Goal: Information Seeking & Learning: Find specific page/section

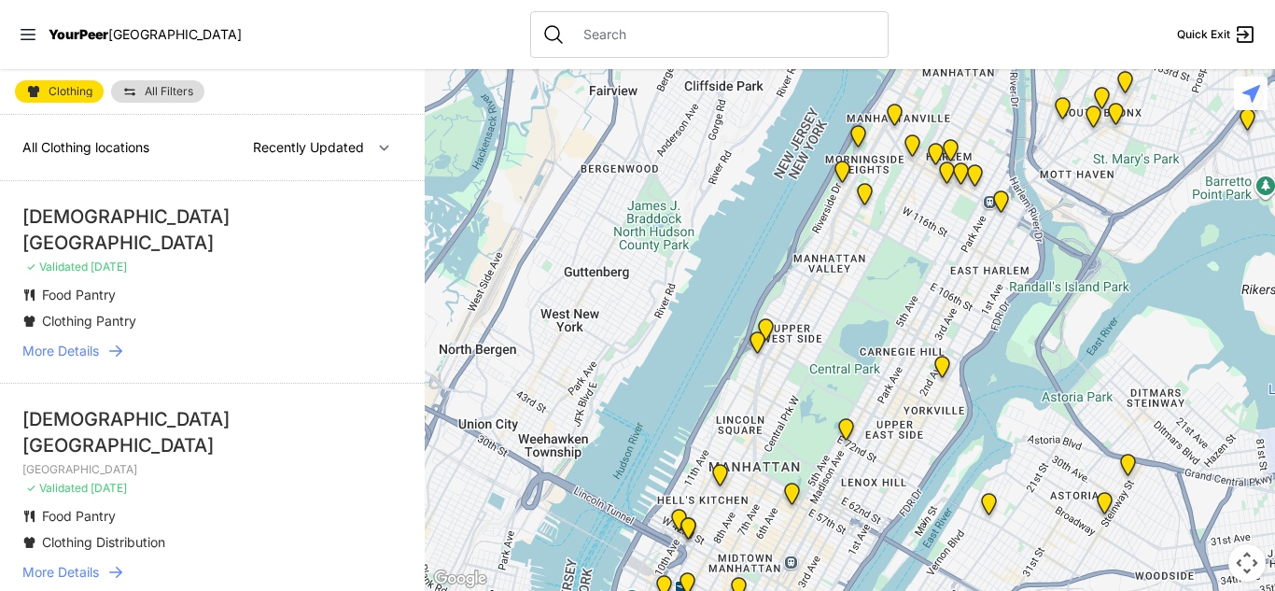
click at [565, 328] on div at bounding box center [850, 330] width 851 height 522
click at [65, 342] on span "More Details" at bounding box center [60, 351] width 77 height 19
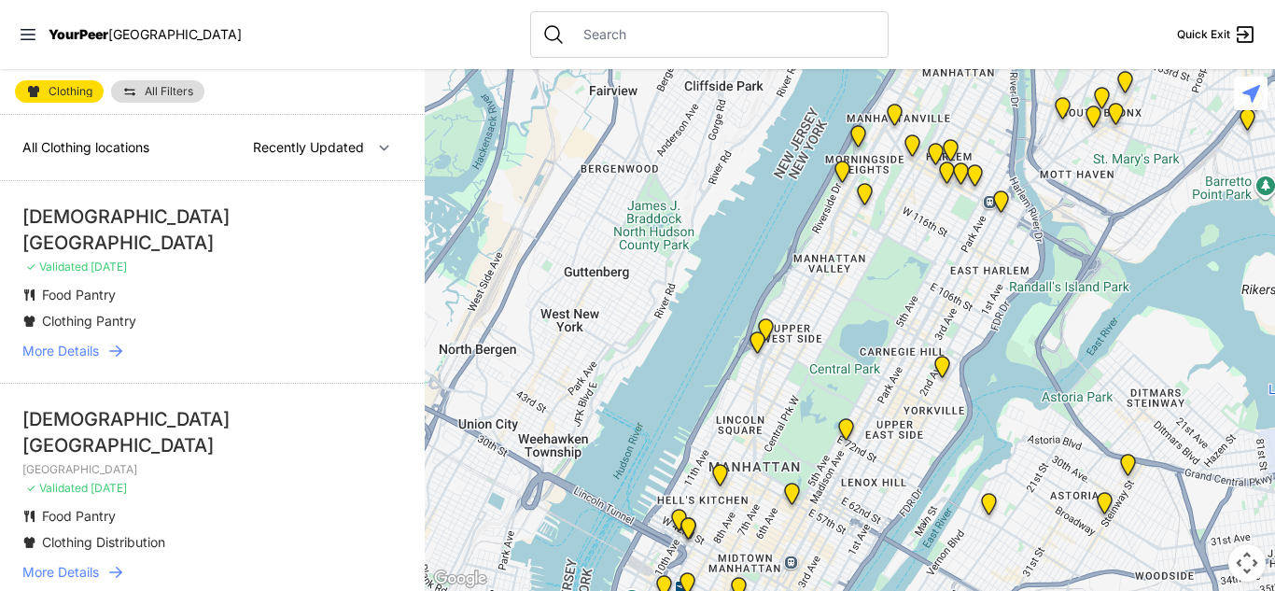
click at [65, 342] on span "More Details" at bounding box center [60, 351] width 77 height 19
click at [91, 342] on span "More Details" at bounding box center [60, 351] width 77 height 19
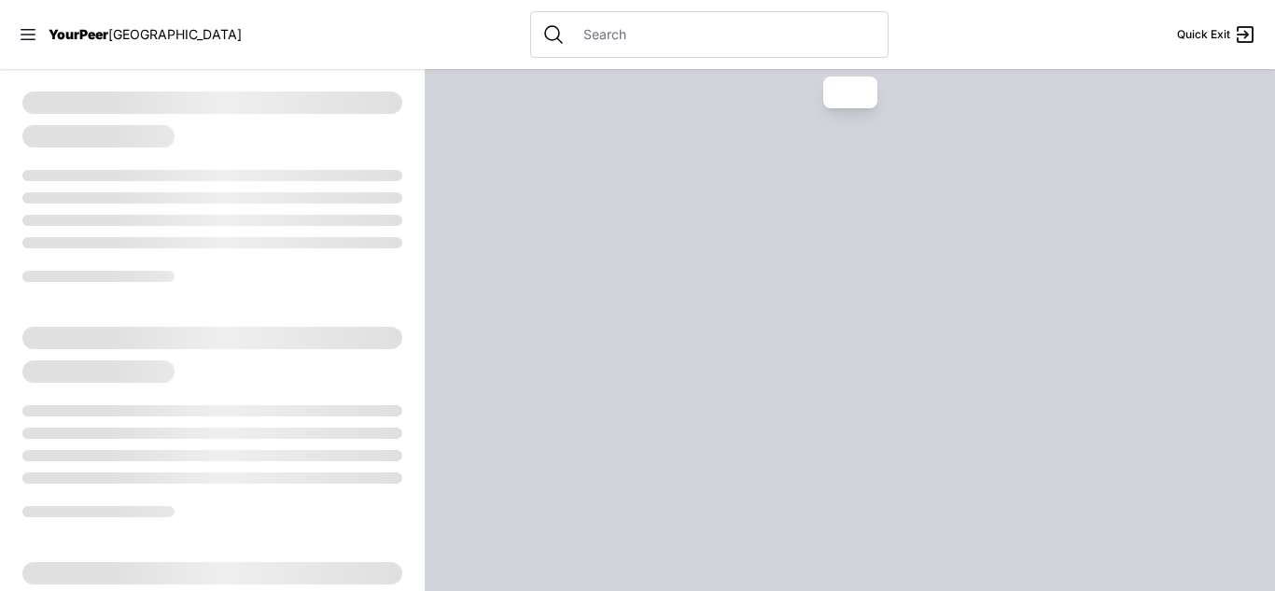
click at [106, 240] on div at bounding box center [212, 242] width 380 height 11
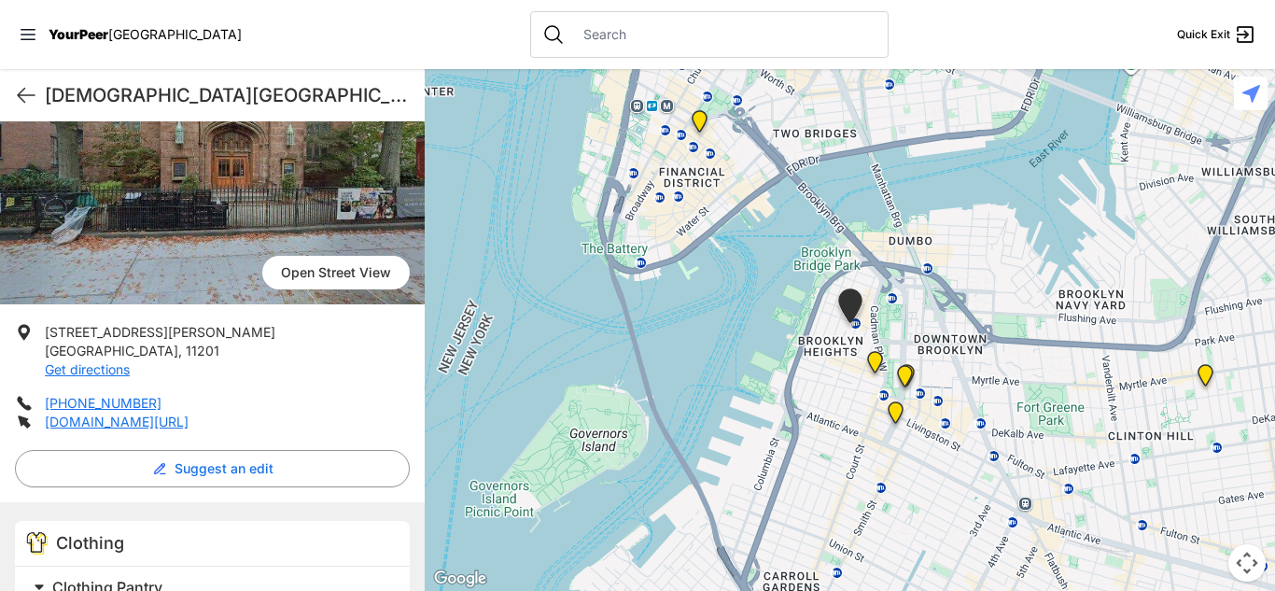
scroll to position [185, 0]
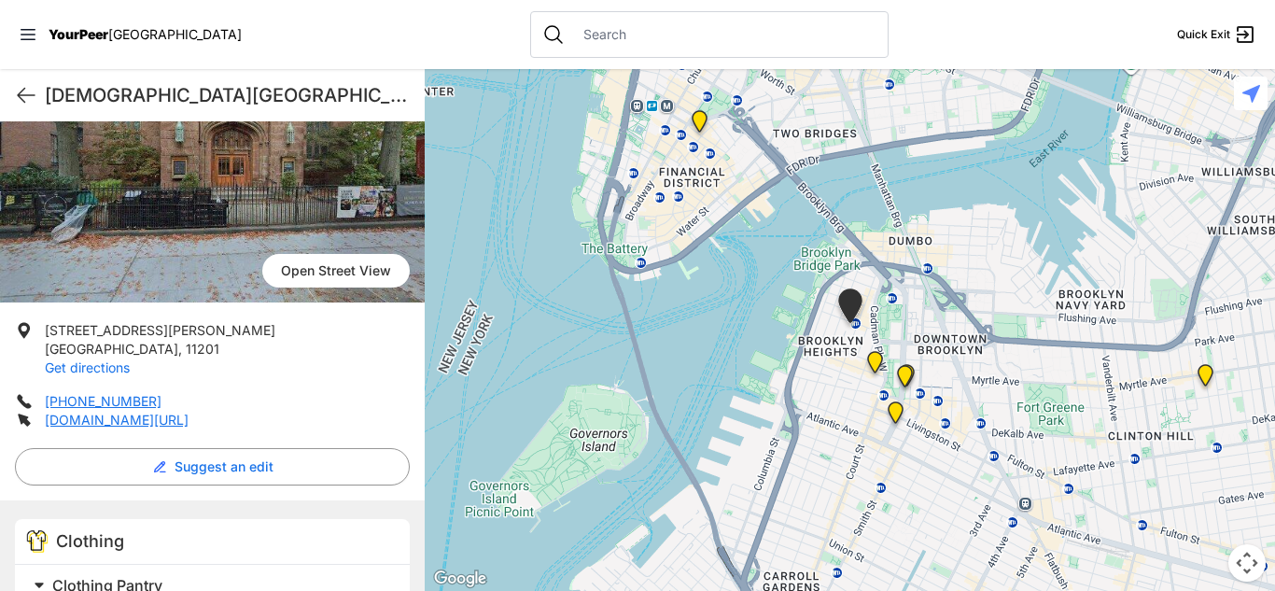
click at [92, 359] on link "Get directions" at bounding box center [87, 367] width 85 height 16
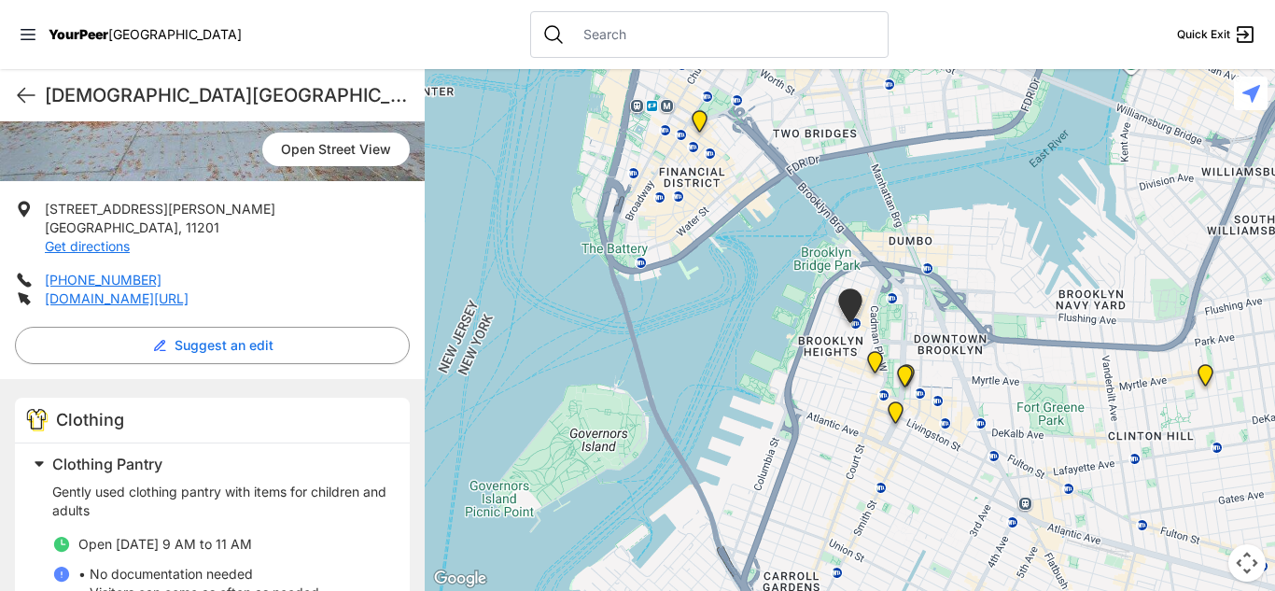
scroll to position [308, 0]
